Goal: Information Seeking & Learning: Learn about a topic

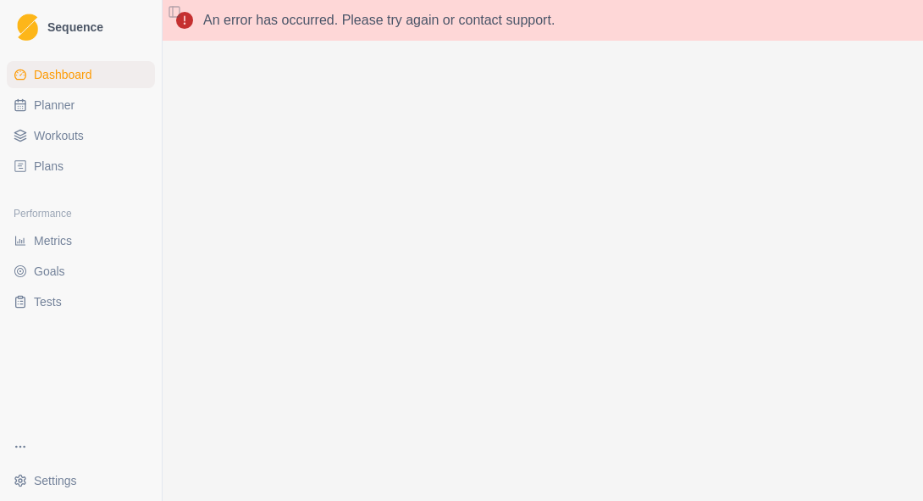
click at [76, 75] on span "Dashboard" at bounding box center [63, 74] width 58 height 17
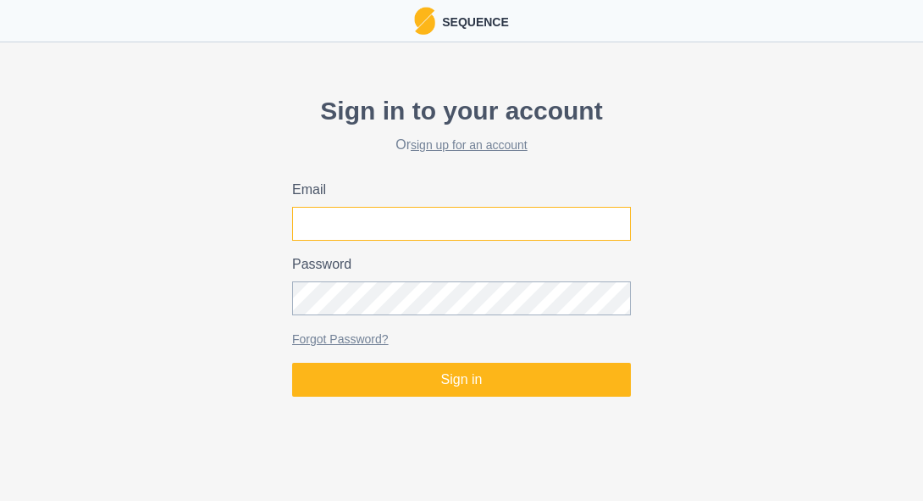
click at [326, 224] on input "Email" at bounding box center [461, 224] width 339 height 34
type input "[EMAIL_ADDRESS][DOMAIN_NAME]"
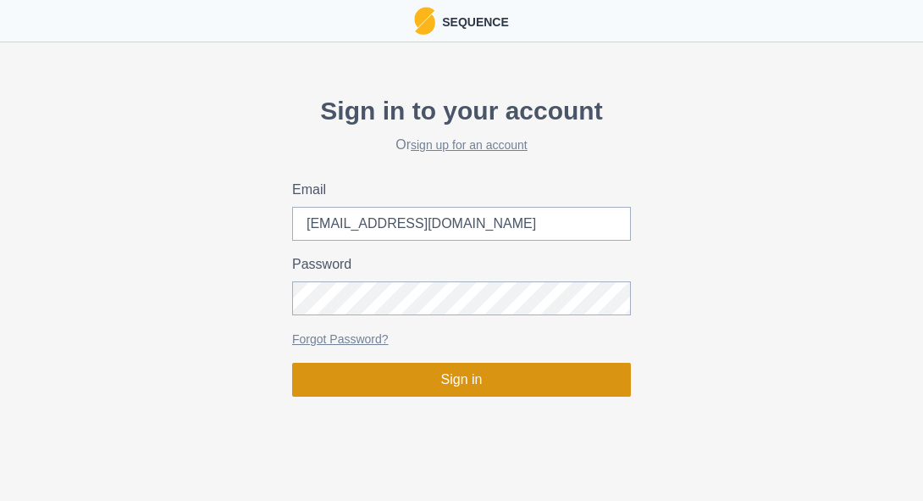
click at [461, 374] on button "Sign in" at bounding box center [461, 380] width 339 height 34
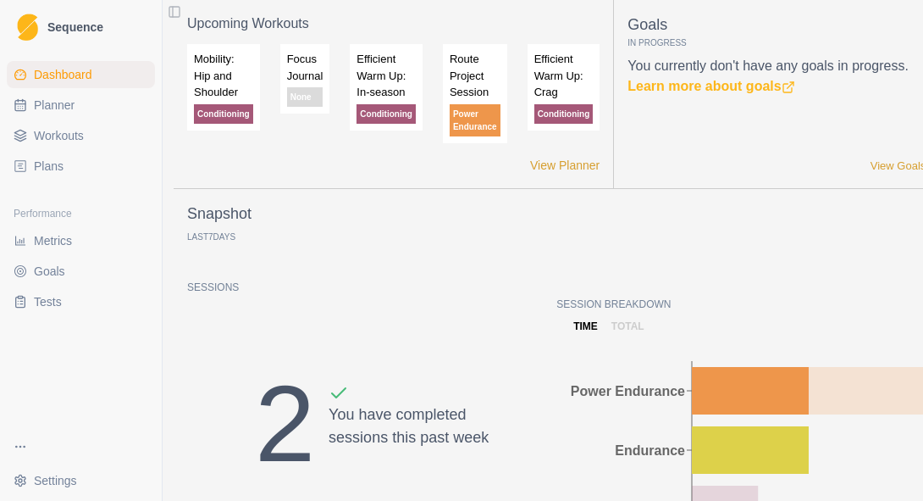
click at [229, 108] on p "Conditioning" at bounding box center [223, 113] width 59 height 19
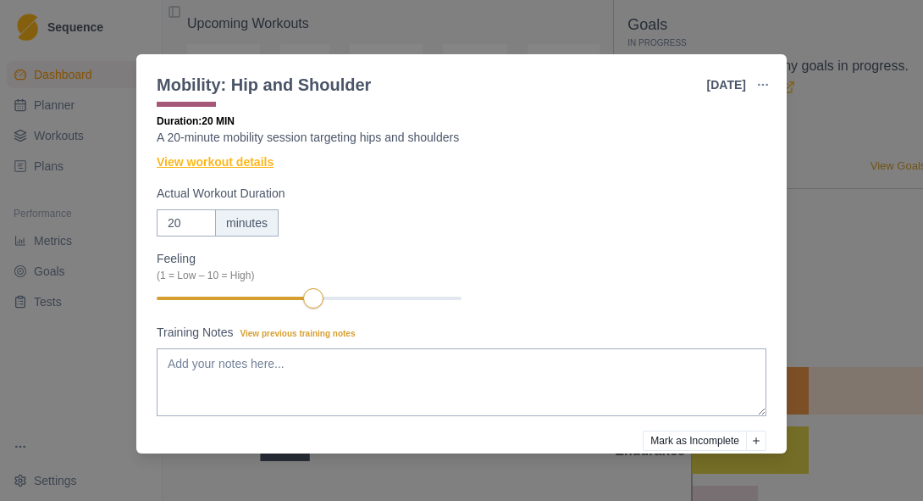
scroll to position [19, 0]
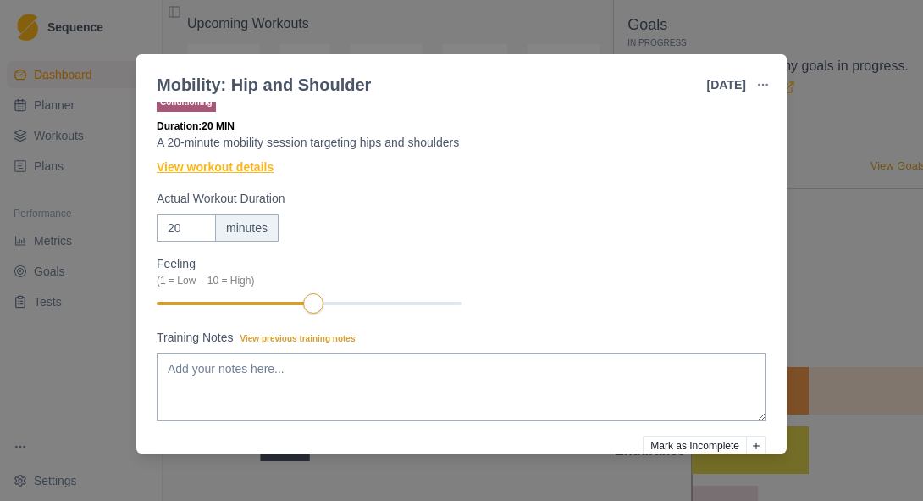
click at [252, 169] on link "View workout details" at bounding box center [215, 167] width 117 height 18
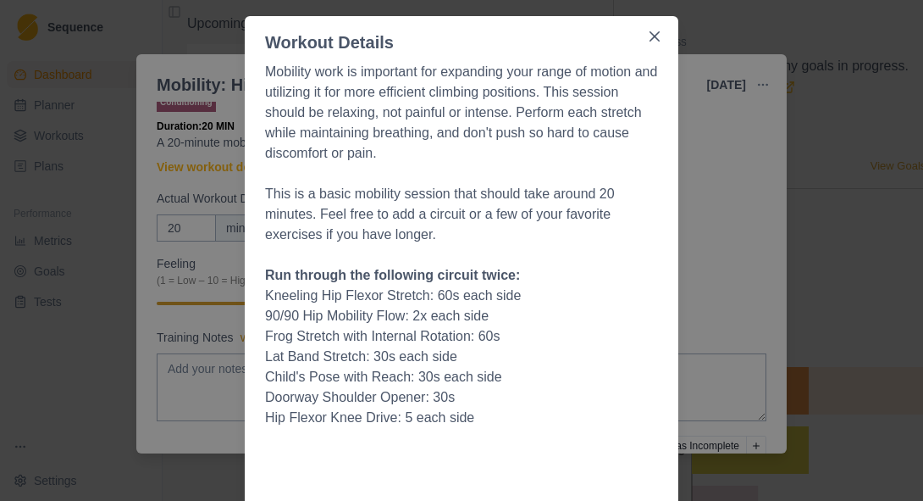
scroll to position [92, 0]
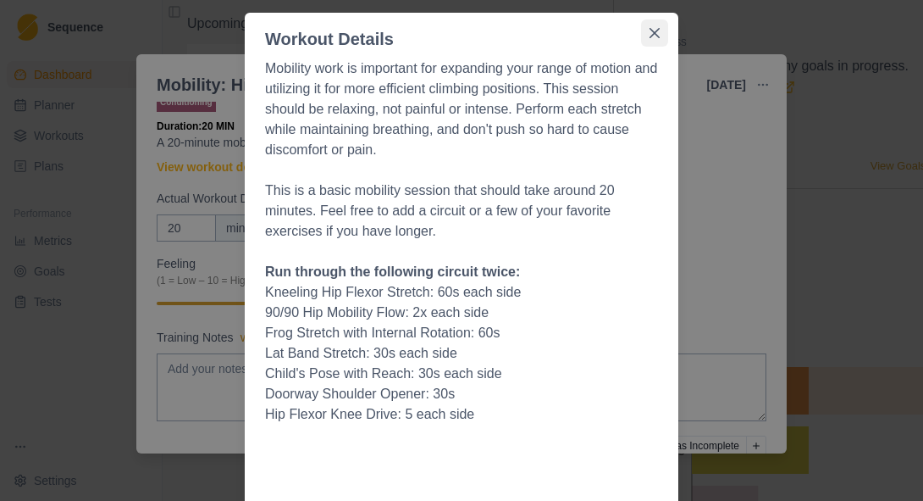
click at [652, 37] on button "Close" at bounding box center [654, 32] width 27 height 27
